Goal: Information Seeking & Learning: Compare options

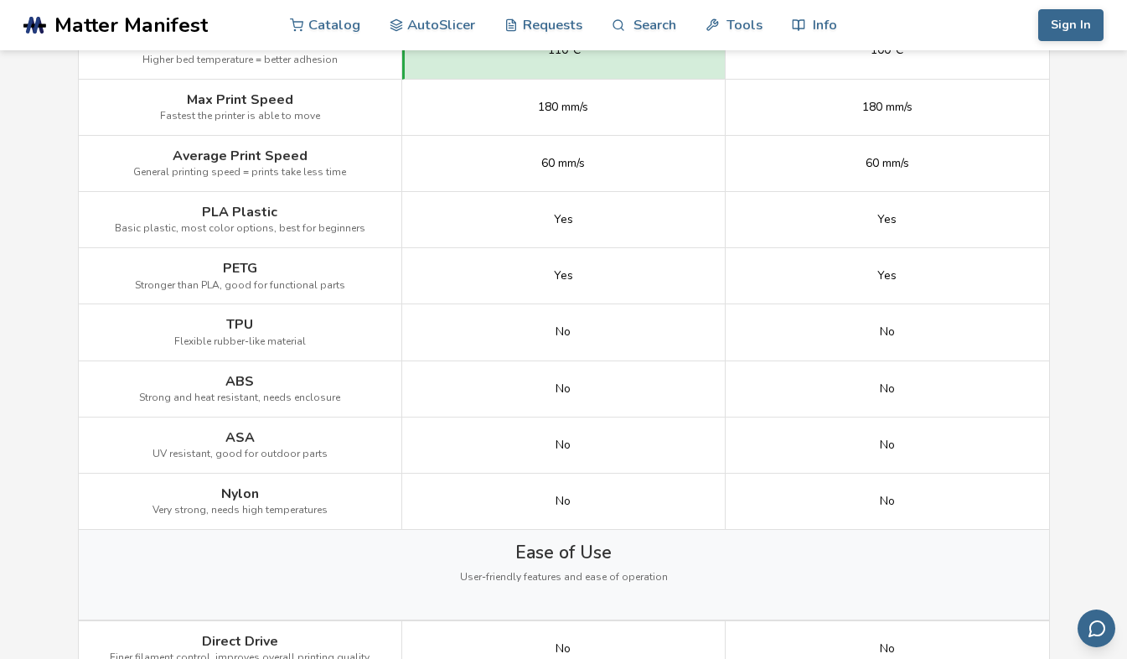
scroll to position [1036, 0]
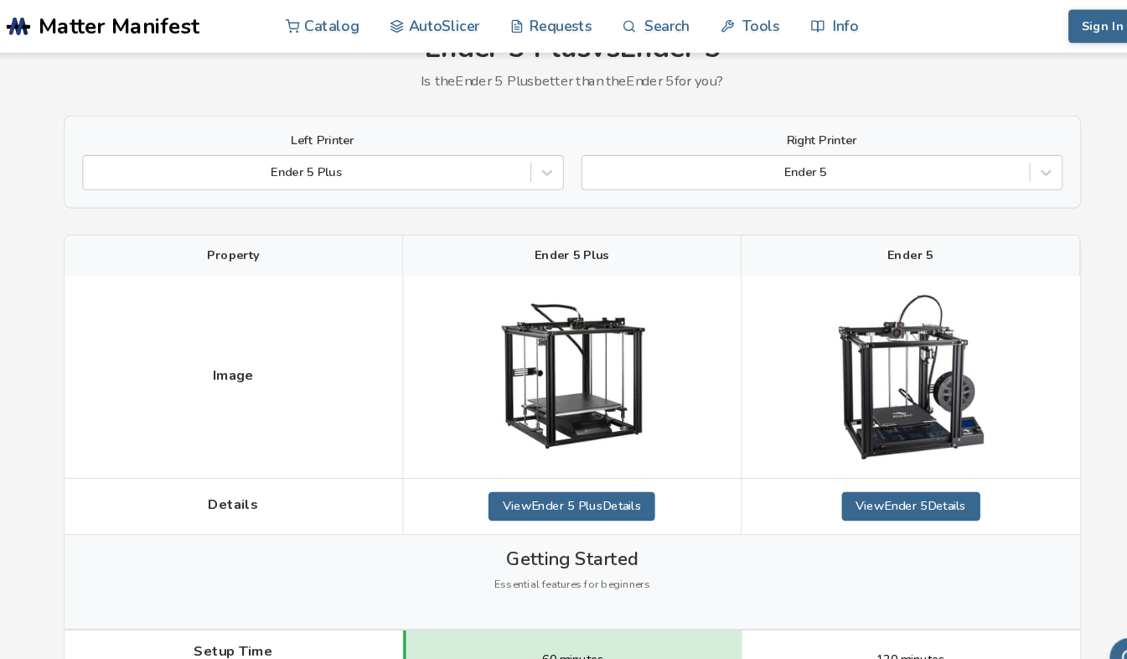
scroll to position [0, 0]
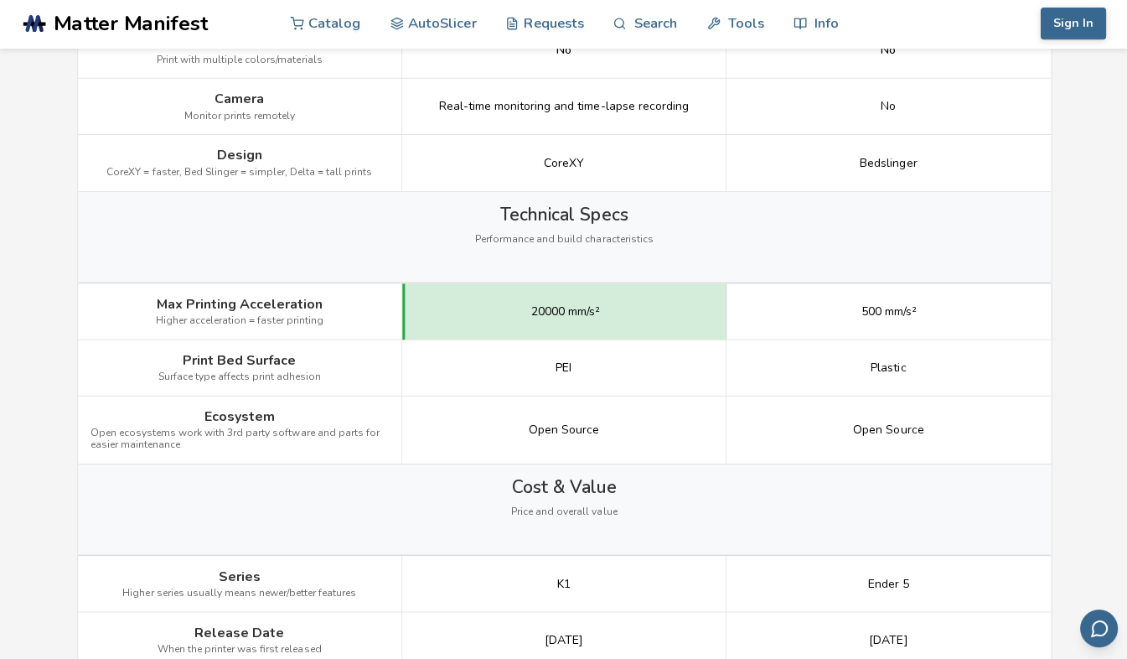
scroll to position [1975, 0]
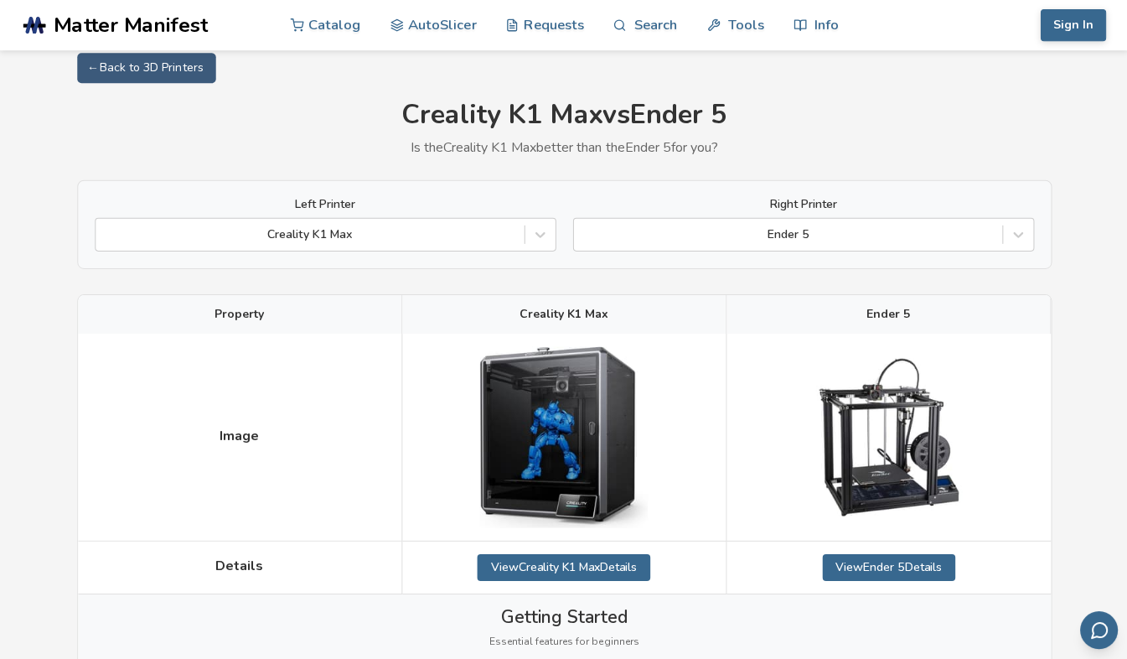
scroll to position [0, 0]
